Goal: Transaction & Acquisition: Purchase product/service

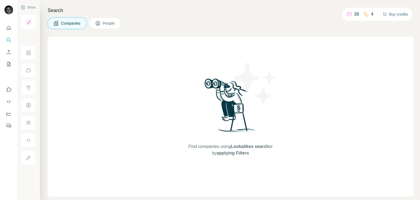
click at [400, 13] on button "Buy credits" at bounding box center [395, 14] width 25 height 8
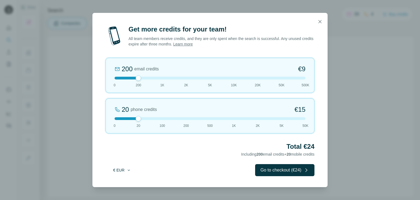
click at [127, 168] on icon "button" at bounding box center [129, 170] width 4 height 4
click at [127, 178] on div "$ USD" at bounding box center [133, 182] width 53 height 10
click at [321, 20] on icon "button" at bounding box center [319, 21] width 5 height 5
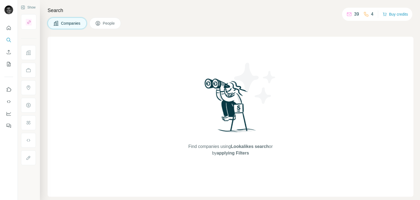
click at [106, 24] on span "People" at bounding box center [109, 23] width 13 height 5
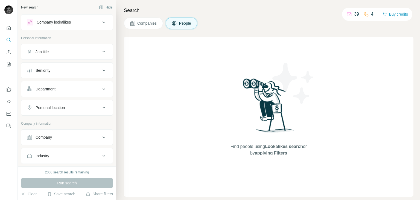
click at [144, 22] on span "Companies" at bounding box center [147, 23] width 20 height 5
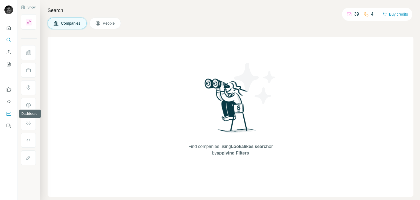
click at [10, 114] on icon "Dashboard" at bounding box center [8, 113] width 5 height 5
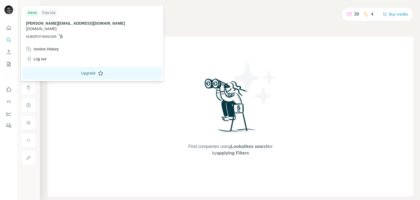
click at [54, 66] on button "Upgrade" at bounding box center [92, 72] width 140 height 13
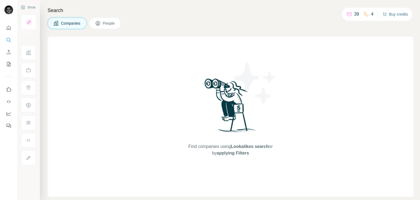
click at [392, 16] on button "Buy credits" at bounding box center [395, 14] width 25 height 8
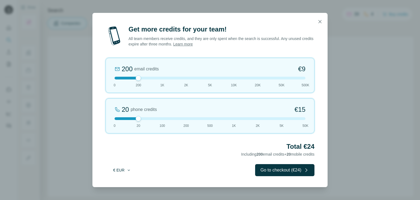
click at [119, 170] on button "€ EUR" at bounding box center [121, 170] width 25 height 10
click at [124, 182] on div "$ USD" at bounding box center [133, 181] width 46 height 5
drag, startPoint x: 140, startPoint y: 118, endPoint x: 108, endPoint y: 121, distance: 31.8
click at [108, 121] on div "0 phone credits $0 [PHONE_NUMBER] 1K 2K 5K 50K" at bounding box center [210, 115] width 209 height 35
click at [162, 79] on div "200 email credits $9 0 200 1K 2K 5K 10K 20K 50K 500K" at bounding box center [210, 75] width 209 height 35
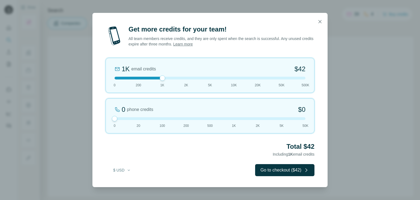
click at [162, 77] on div at bounding box center [162, 77] width 5 height 5
drag, startPoint x: 162, startPoint y: 77, endPoint x: 145, endPoint y: 79, distance: 17.1
click at [148, 78] on div at bounding box center [210, 78] width 191 height 3
drag, startPoint x: 145, startPoint y: 79, endPoint x: 142, endPoint y: 80, distance: 3.2
click at [142, 80] on div "200 email credits $9 0 200 1K 2K 5K 10K 20K 50K 500K" at bounding box center [210, 75] width 209 height 35
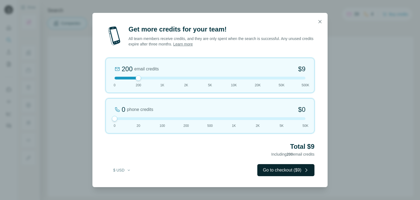
click at [290, 164] on button "Go to checkout ($9)" at bounding box center [285, 170] width 57 height 12
